Goal: Navigation & Orientation: Go to known website

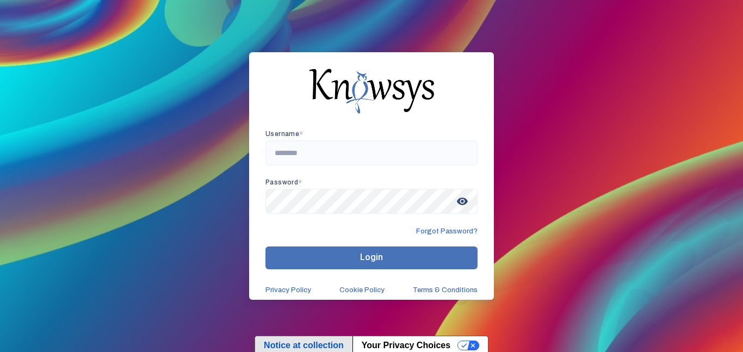
click at [307, 339] on link "Notice at collection" at bounding box center [303, 345] width 97 height 19
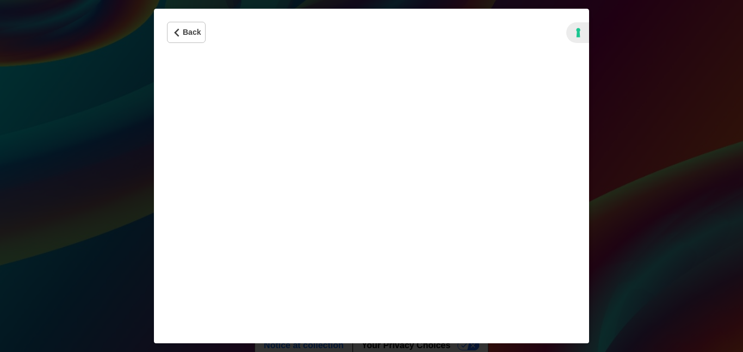
click at [617, 80] on div "Back See full Privacy Policy Privacy Policy" at bounding box center [371, 176] width 743 height 352
